Goal: Obtain resource: Download file/media

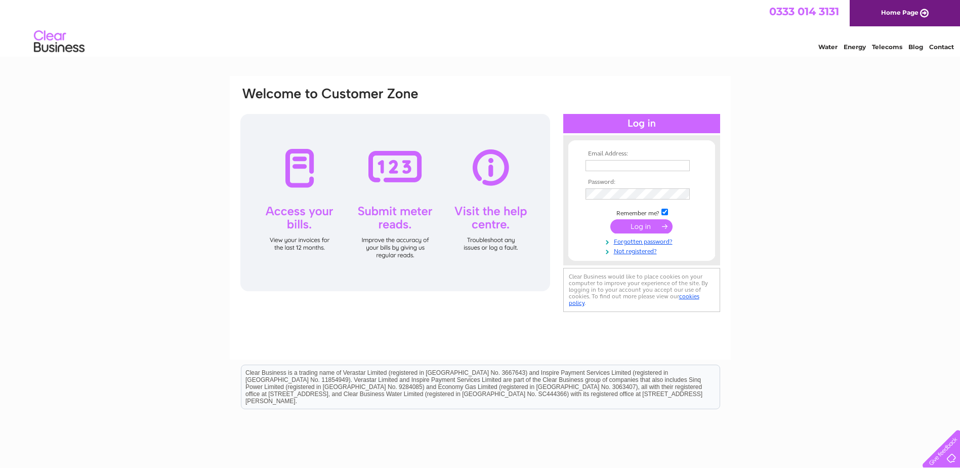
type input "mfarrenpharmacy@aol.com"
click at [650, 222] on input "submit" at bounding box center [641, 226] width 62 height 14
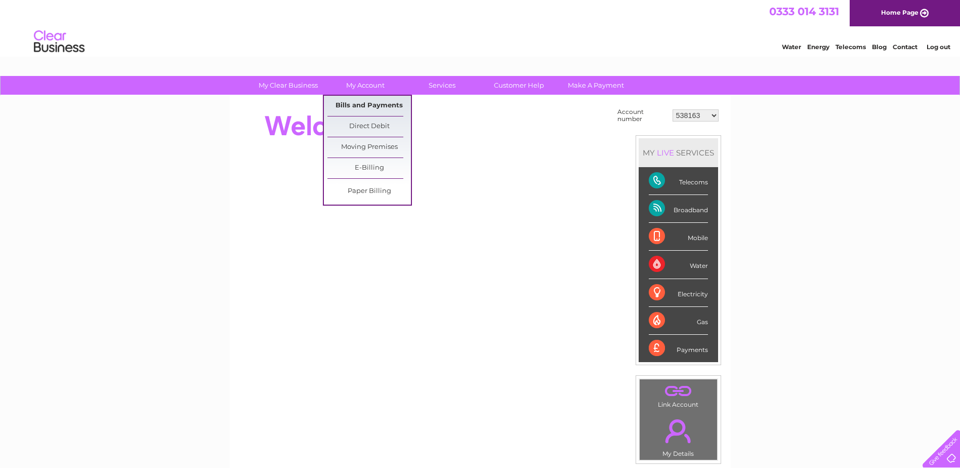
click at [361, 106] on link "Bills and Payments" at bounding box center [369, 106] width 84 height 20
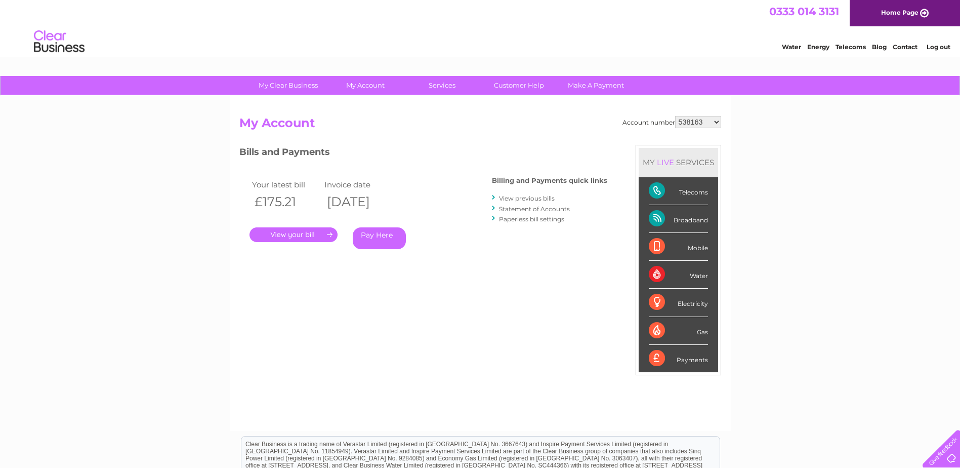
click at [301, 232] on link "." at bounding box center [294, 234] width 88 height 15
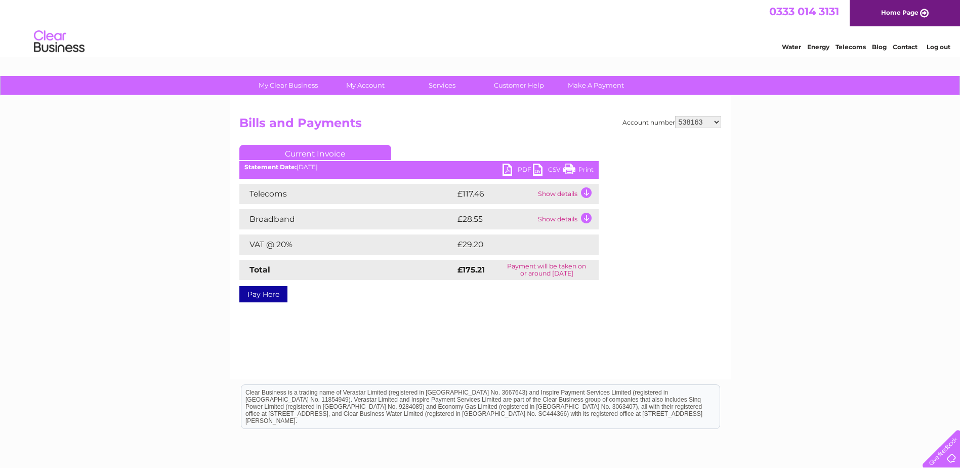
click at [508, 167] on link "PDF" at bounding box center [518, 170] width 30 height 15
click at [715, 122] on select "538163 538172 543332 543347 543348 543349 543350 543351 543353 543354 543355 56…" at bounding box center [698, 122] width 46 height 12
select select "538172"
click at [675, 116] on select "538163 538172 543332 543347 543348 543349 543350 543351 543353 543354 543355 56…" at bounding box center [698, 122] width 46 height 12
click at [509, 167] on link "PDF" at bounding box center [518, 170] width 30 height 15
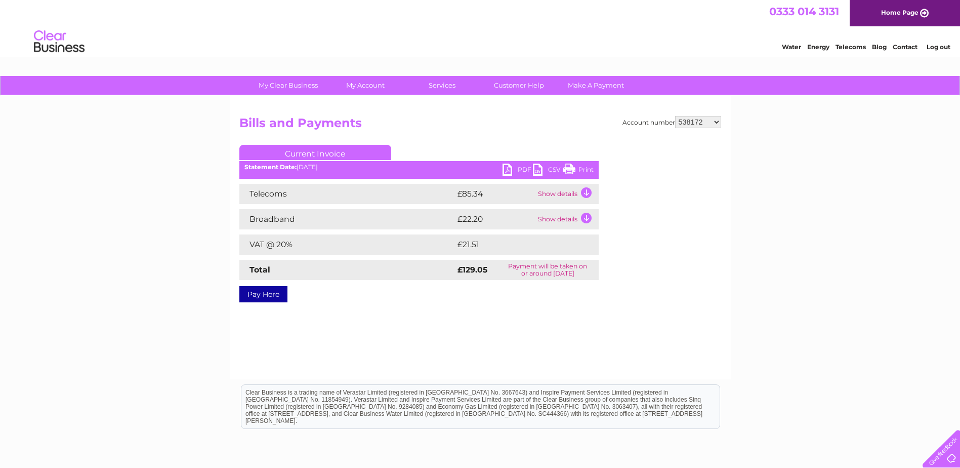
click at [716, 121] on select "538163 538172 543332 543347 543348 543349 543350 543351 543353 543354 543355 56…" at bounding box center [698, 122] width 46 height 12
select select "543332"
click at [675, 116] on select "538163 538172 543332 543347 543348 543349 543350 543351 543353 543354 543355 56…" at bounding box center [698, 122] width 46 height 12
click at [512, 169] on link "PDF" at bounding box center [518, 170] width 30 height 15
click at [715, 121] on select "538163 538172 543332 543347 543348 543349 543350 543351 543353 543354 543355 56…" at bounding box center [698, 122] width 46 height 12
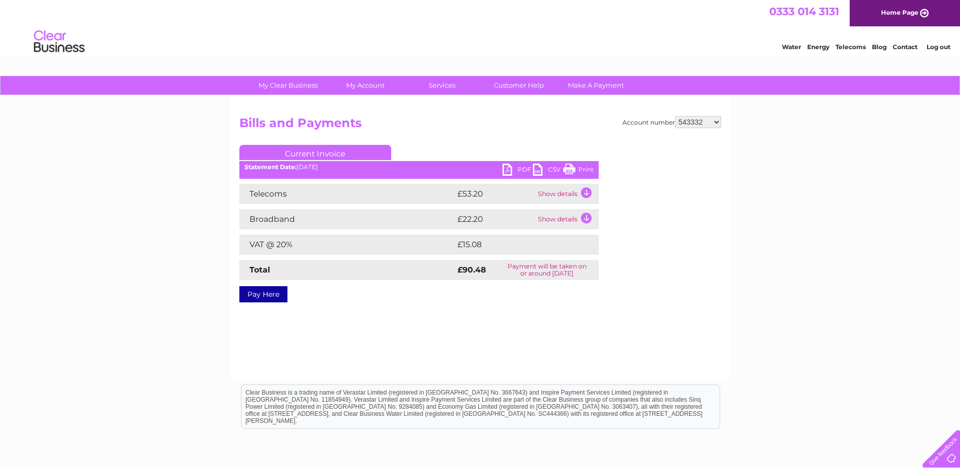
select select "543347"
click at [675, 116] on select "538163 538172 543332 543347 543348 543349 543350 543351 543353 543354 543355 56…" at bounding box center [698, 122] width 46 height 12
click at [510, 166] on link "PDF" at bounding box center [518, 170] width 30 height 15
click at [715, 121] on select "538163 538172 543332 543347 543348 543349 543350 543351 543353 543354 543355 56…" at bounding box center [698, 122] width 46 height 12
select select "543348"
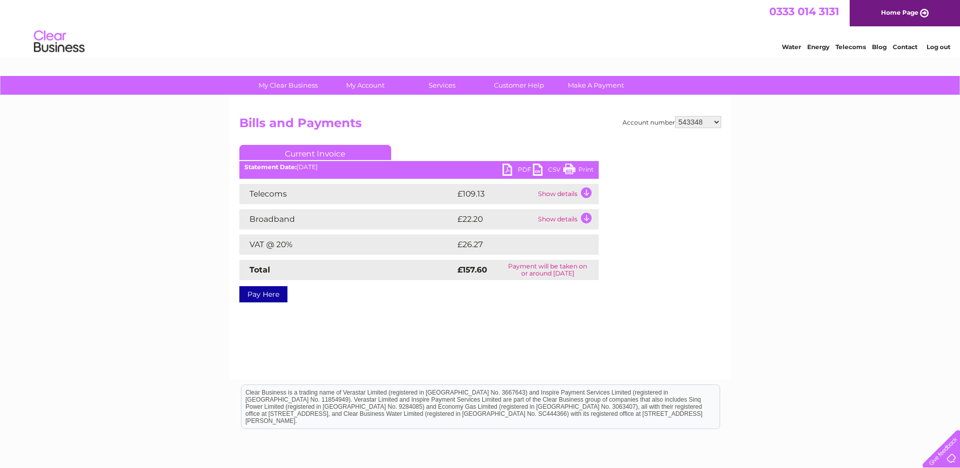
click at [675, 116] on select "538163 538172 543332 543347 543348 543349 543350 543351 543353 543354 543355 56…" at bounding box center [698, 122] width 46 height 12
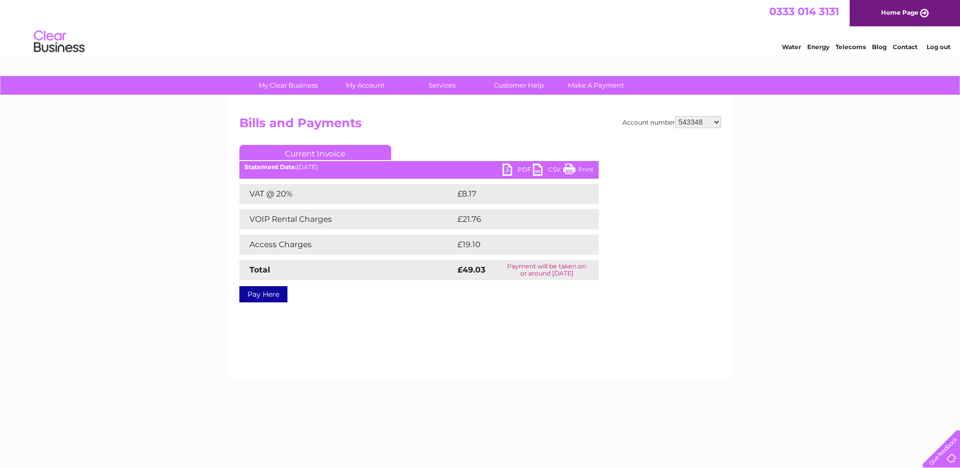
click at [512, 167] on link "PDF" at bounding box center [518, 170] width 30 height 15
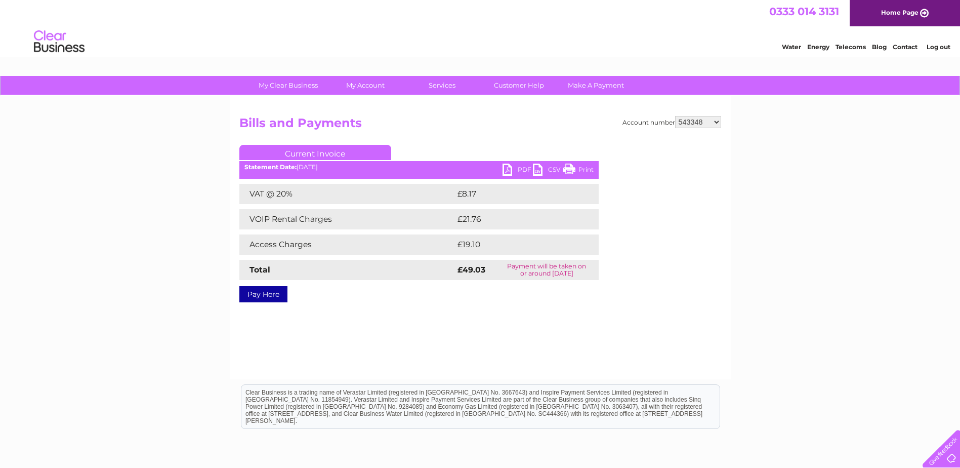
click at [717, 119] on select "538163 538172 543332 543347 543348 543349 543350 543351 543353 543354 543355 56…" at bounding box center [698, 122] width 46 height 12
select select "543349"
click at [675, 116] on select "538163 538172 543332 543347 543348 543349 543350 543351 543353 543354 543355 56…" at bounding box center [698, 122] width 46 height 12
click at [509, 165] on link "PDF" at bounding box center [518, 170] width 30 height 15
click at [718, 121] on select "538163 538172 543332 543347 543348 543349 543350 543351 543353 543354 543355 56…" at bounding box center [698, 122] width 46 height 12
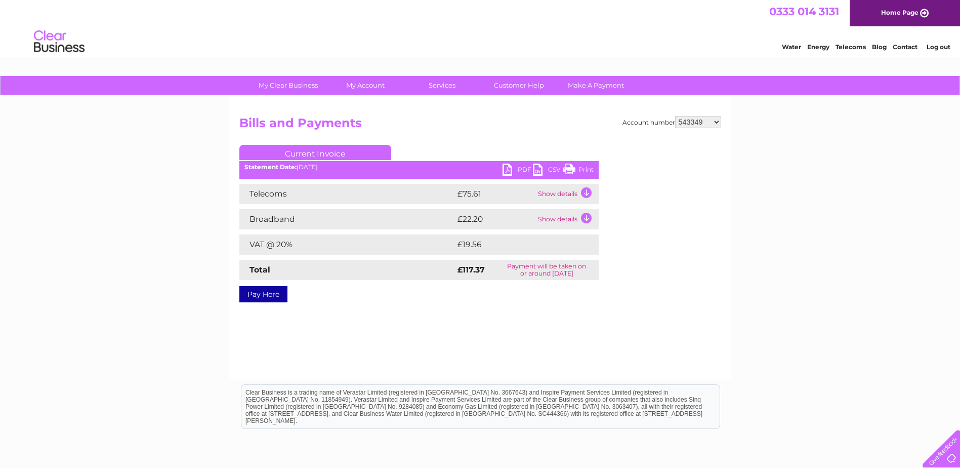
select select "543350"
click at [675, 116] on select "538163 538172 543332 543347 543348 543349 543350 543351 543353 543354 543355 56…" at bounding box center [698, 122] width 46 height 12
click at [504, 164] on link "PDF" at bounding box center [518, 170] width 30 height 15
click at [717, 120] on select "538163 538172 543332 543347 543348 543349 543350 543351 543353 543354 543355 56…" at bounding box center [698, 122] width 46 height 12
select select "543351"
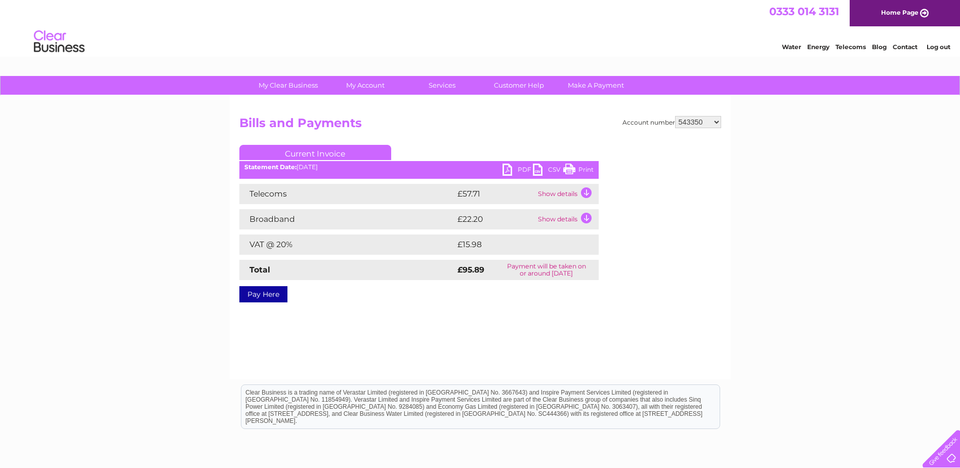
click at [675, 116] on select "538163 538172 543332 543347 543348 543349 543350 543351 543353 543354 543355 56…" at bounding box center [698, 122] width 46 height 12
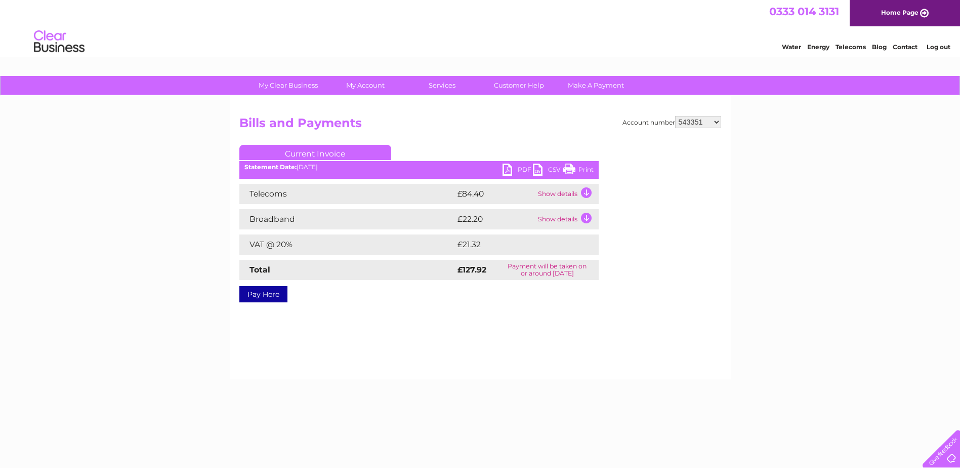
drag, startPoint x: 0, startPoint y: 0, endPoint x: 508, endPoint y: 169, distance: 534.9
click at [508, 169] on link "PDF" at bounding box center [518, 170] width 30 height 15
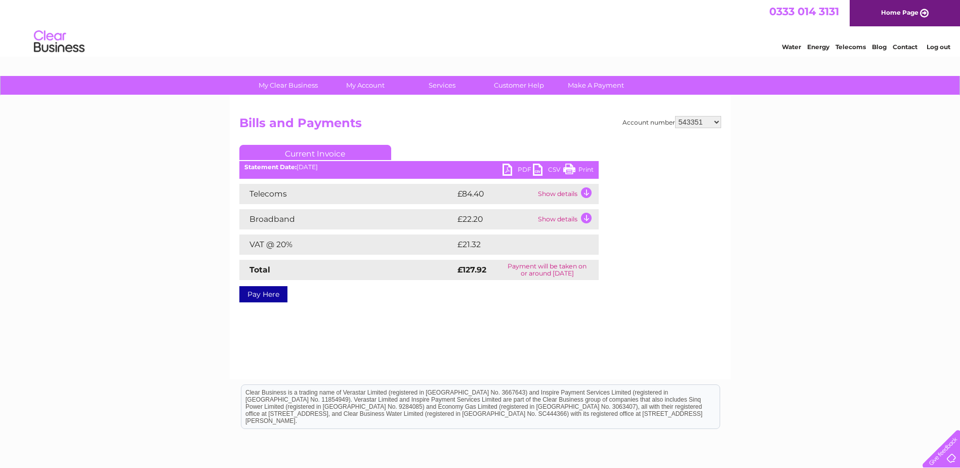
click at [717, 119] on select "538163 538172 543332 543347 543348 543349 543350 543351 543353 543354 543355 56…" at bounding box center [698, 122] width 46 height 12
select select "543353"
click at [675, 116] on select "538163 538172 543332 543347 543348 543349 543350 543351 543353 543354 543355 56…" at bounding box center [698, 122] width 46 height 12
click at [506, 167] on link "PDF" at bounding box center [518, 170] width 30 height 15
click at [716, 121] on select "538163 538172 543332 543347 543348 543349 543350 543351 543353 543354 543355 56…" at bounding box center [698, 122] width 46 height 12
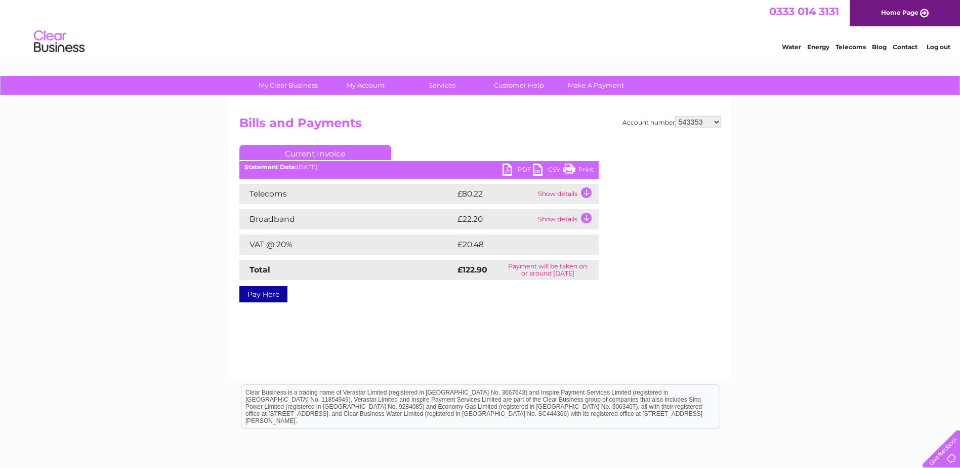
select select "543354"
click at [675, 116] on select "538163 538172 543332 543347 543348 543349 543350 543351 543353 543354 543355 56…" at bounding box center [698, 122] width 46 height 12
click at [512, 167] on link "PDF" at bounding box center [518, 170] width 30 height 15
click at [715, 120] on select "538163 538172 543332 543347 543348 543349 543350 543351 543353 543354 543355 56…" at bounding box center [698, 122] width 46 height 12
select select "543355"
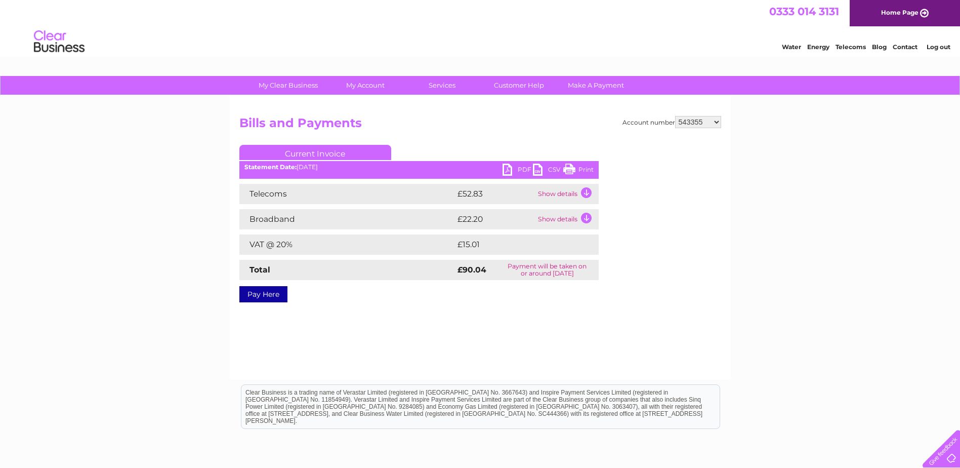
click at [675, 116] on select "538163 538172 543332 543347 543348 543349 543350 543351 543353 543354 543355 56…" at bounding box center [698, 122] width 46 height 12
click at [505, 168] on link "PDF" at bounding box center [518, 170] width 30 height 15
click at [716, 123] on select "538163 538172 543332 543347 543348 543349 543350 543351 543353 543354 543355 56…" at bounding box center [698, 122] width 46 height 12
select select "562493"
click at [675, 116] on select "538163 538172 543332 543347 543348 543349 543350 543351 543353 543354 543355 56…" at bounding box center [698, 122] width 46 height 12
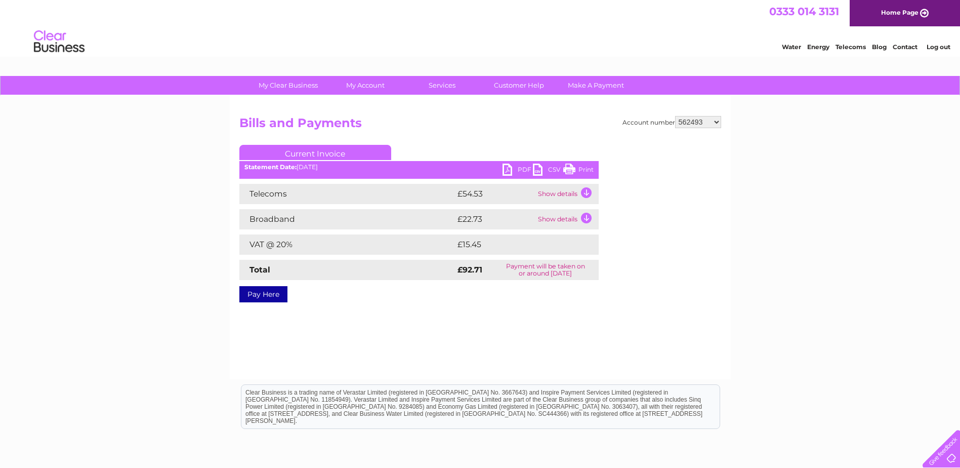
click at [510, 168] on link "PDF" at bounding box center [518, 170] width 30 height 15
click at [717, 121] on select "538163 538172 543332 543347 543348 543349 543350 543351 543353 543354 543355 56…" at bounding box center [698, 122] width 46 height 12
select select "945035"
click at [675, 116] on select "538163 538172 543332 543347 543348 543349 543350 543351 543353 543354 543355 56…" at bounding box center [698, 122] width 46 height 12
click at [509, 169] on link "PDF" at bounding box center [518, 170] width 30 height 15
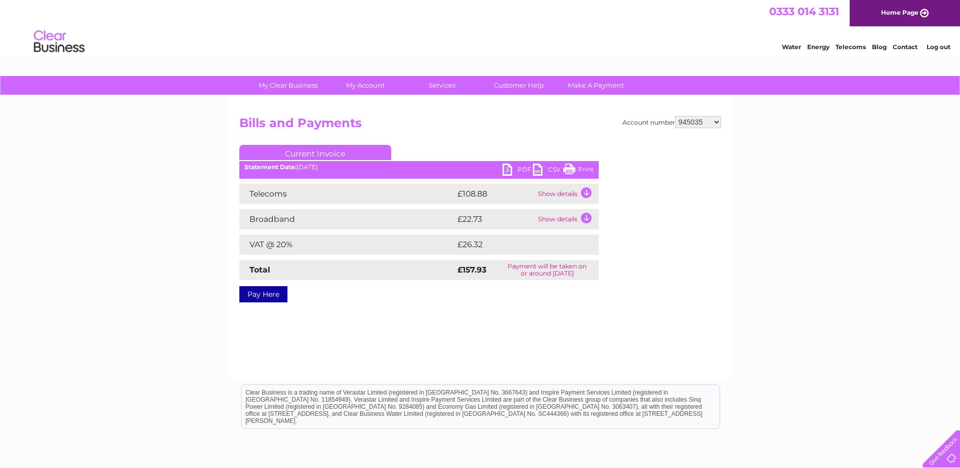
click at [717, 122] on select "538163 538172 543332 543347 543348 543349 543350 543351 543353 543354 543355 56…" at bounding box center [698, 122] width 46 height 12
select select "1138930"
click at [675, 116] on select "538163 538172 543332 543347 543348 543349 543350 543351 543353 543354 543355 56…" at bounding box center [698, 122] width 46 height 12
click at [508, 169] on link "PDF" at bounding box center [518, 170] width 30 height 15
